Goal: Task Accomplishment & Management: Use online tool/utility

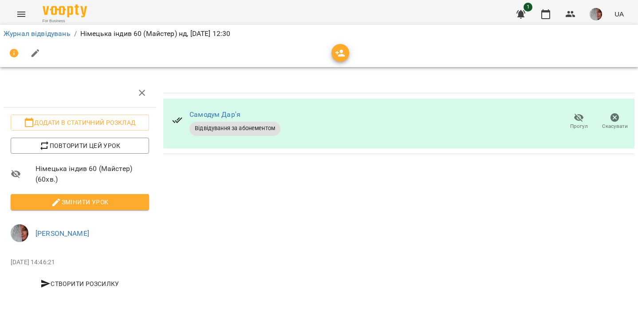
click at [596, 13] on img "button" at bounding box center [595, 14] width 12 height 12
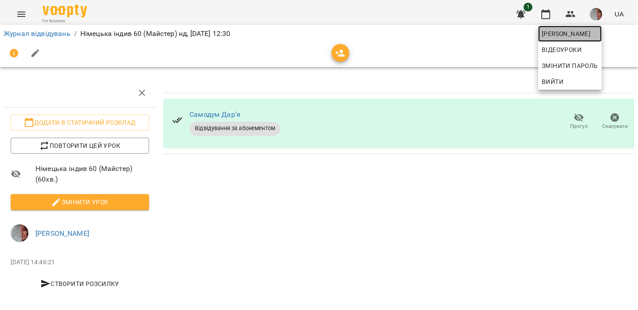
click at [571, 35] on span "[PERSON_NAME]" at bounding box center [569, 33] width 56 height 11
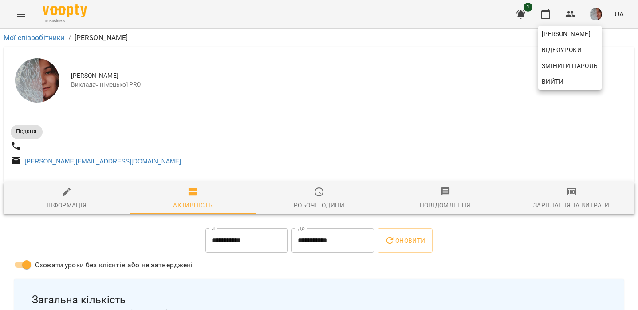
click at [572, 213] on div at bounding box center [319, 155] width 638 height 310
click at [570, 201] on span "Зарплатня та Витрати" at bounding box center [570, 198] width 115 height 24
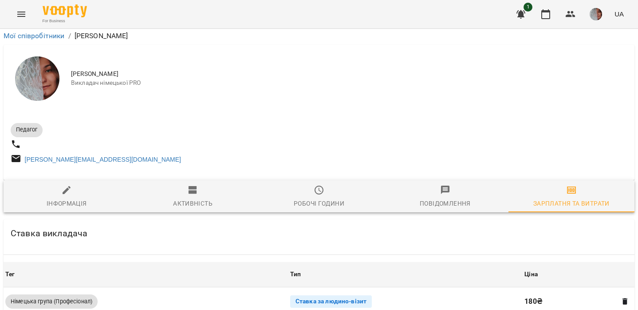
scroll to position [296, 0]
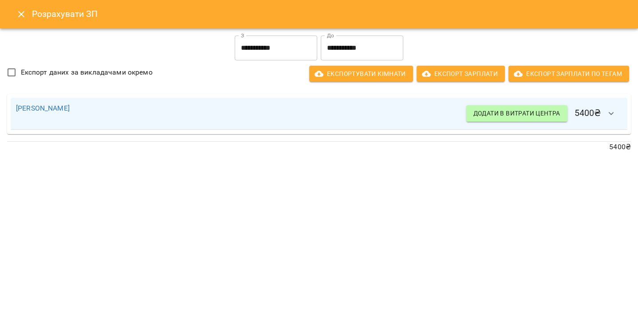
click at [21, 16] on icon "Close" at bounding box center [21, 14] width 11 height 11
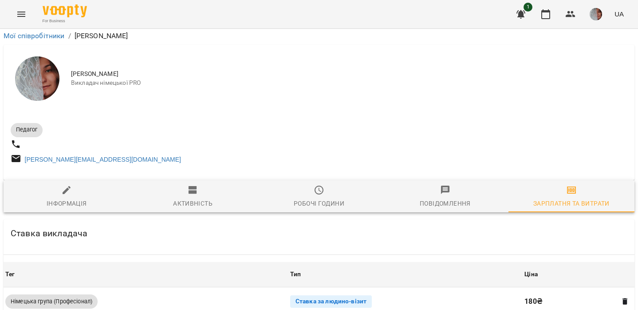
scroll to position [0, 0]
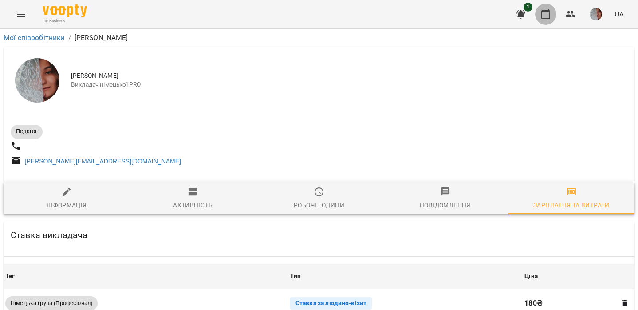
click at [545, 14] on icon "button" at bounding box center [545, 14] width 11 height 11
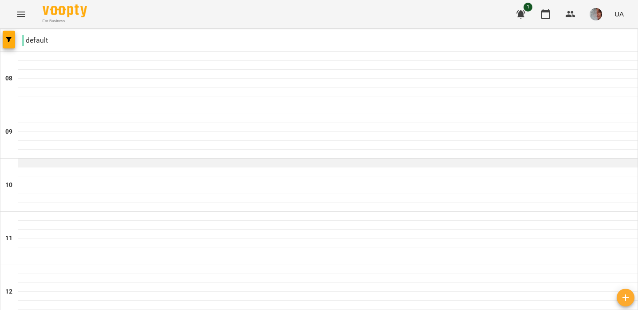
scroll to position [283, 0]
